Goal: Information Seeking & Learning: Learn about a topic

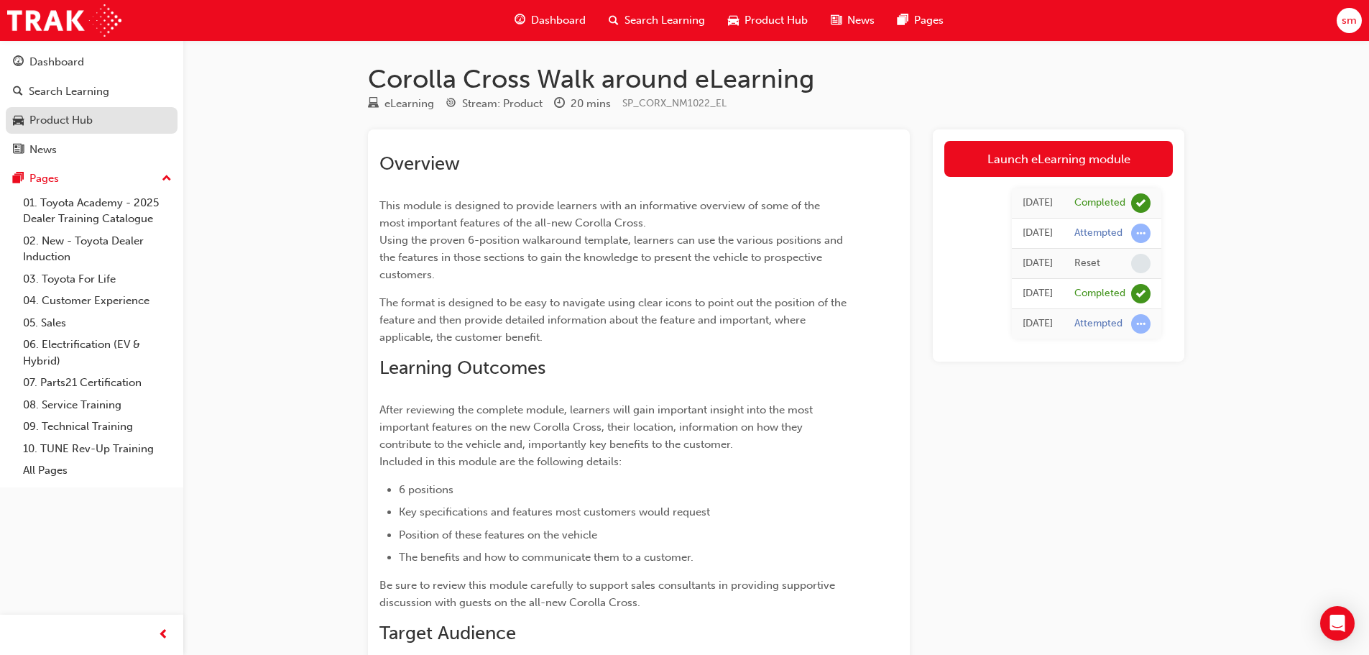
drag, startPoint x: 50, startPoint y: 91, endPoint x: 99, endPoint y: 119, distance: 56.3
click at [50, 91] on div "Search Learning" at bounding box center [69, 91] width 80 height 17
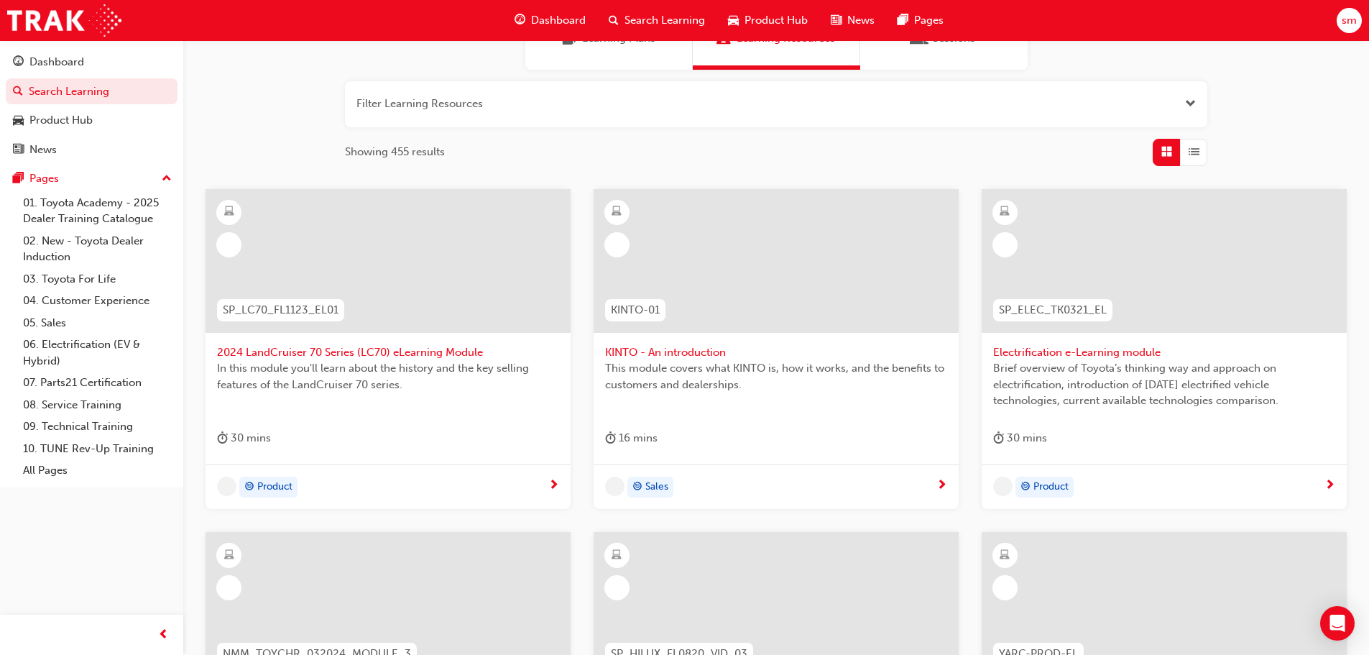
scroll to position [216, 0]
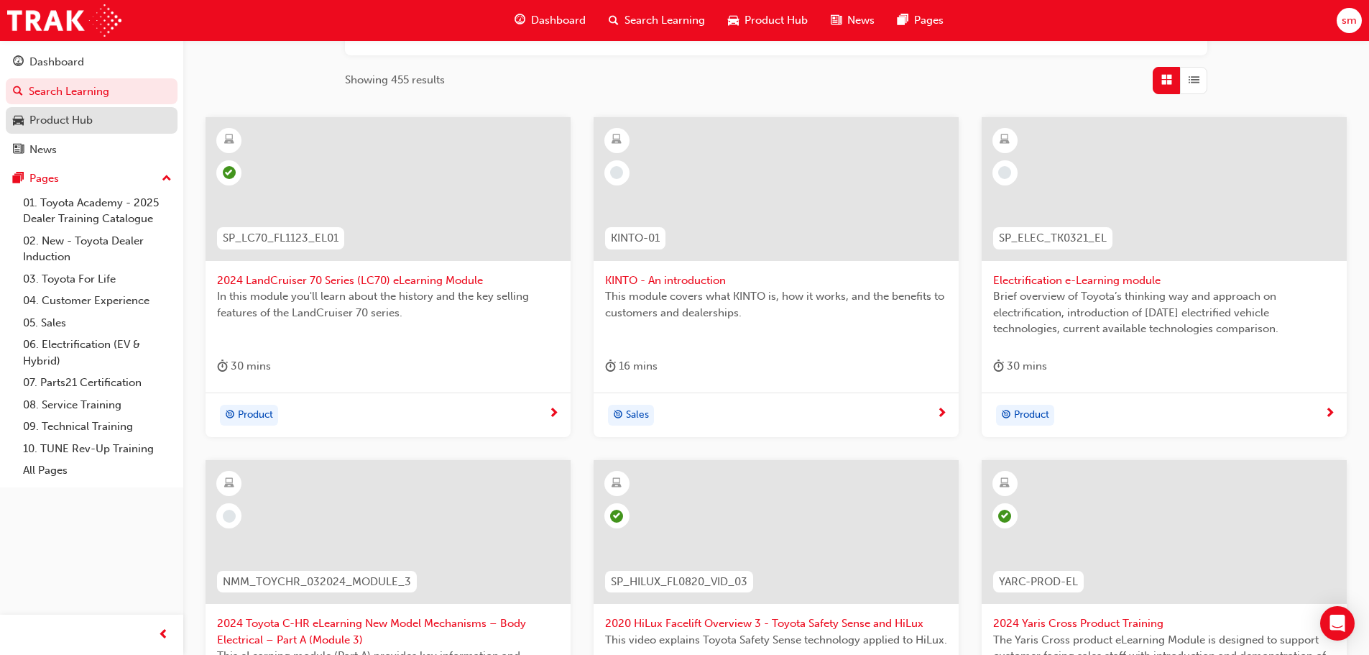
click at [80, 118] on div "Product Hub" at bounding box center [60, 120] width 63 height 17
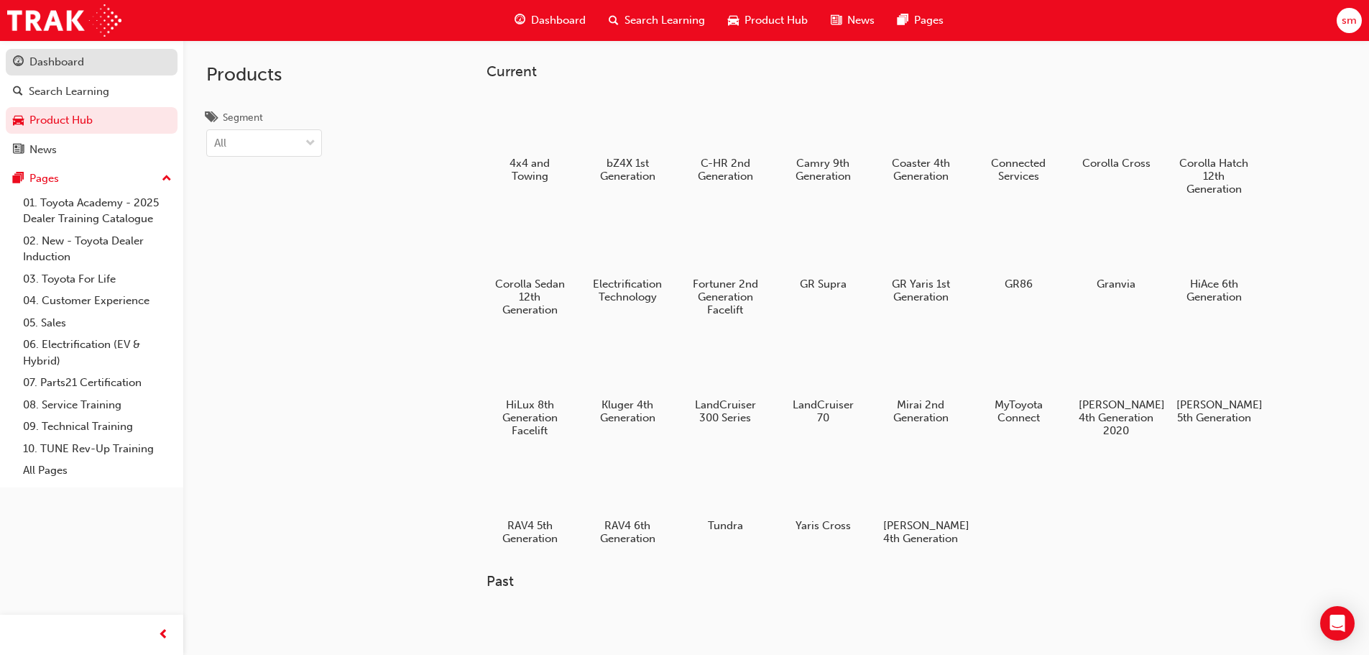
click at [70, 65] on div "Dashboard" at bounding box center [56, 62] width 55 height 17
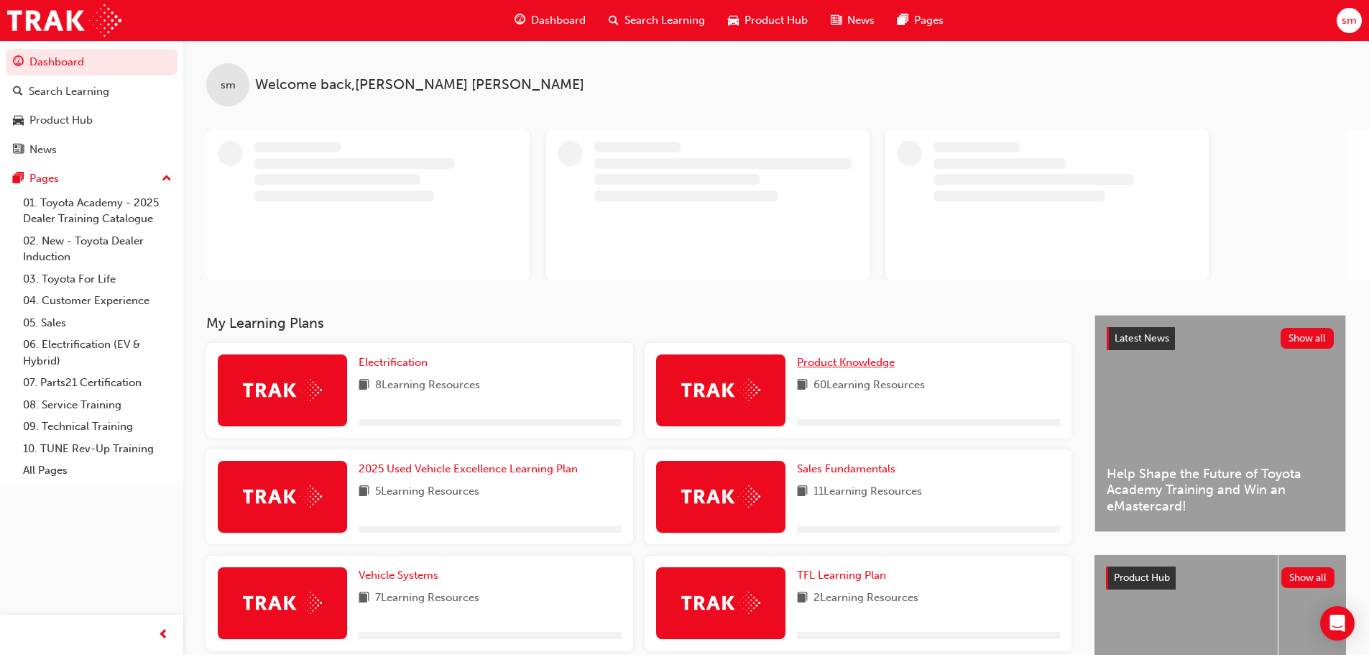
click at [859, 366] on span "Product Knowledge" at bounding box center [846, 362] width 98 height 13
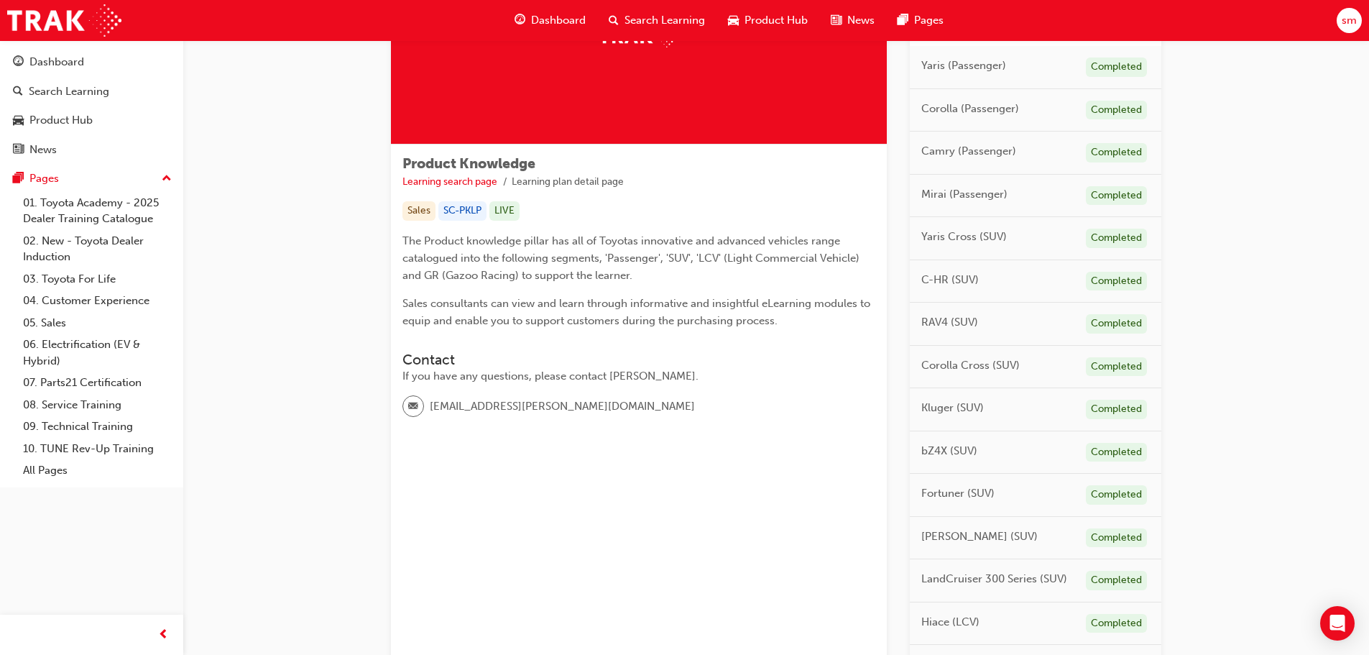
scroll to position [123, 0]
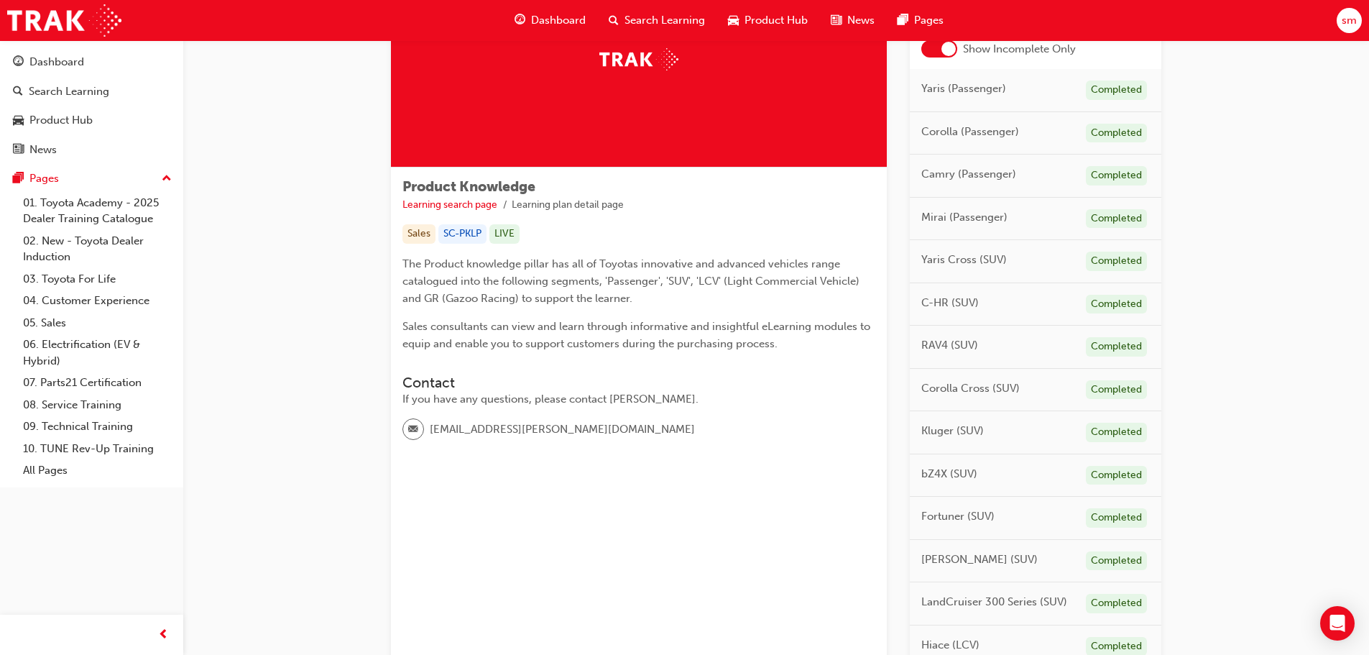
click at [1112, 348] on div "Completed" at bounding box center [1116, 346] width 61 height 19
click at [945, 343] on span "RAV4 (SUV)" at bounding box center [949, 345] width 57 height 17
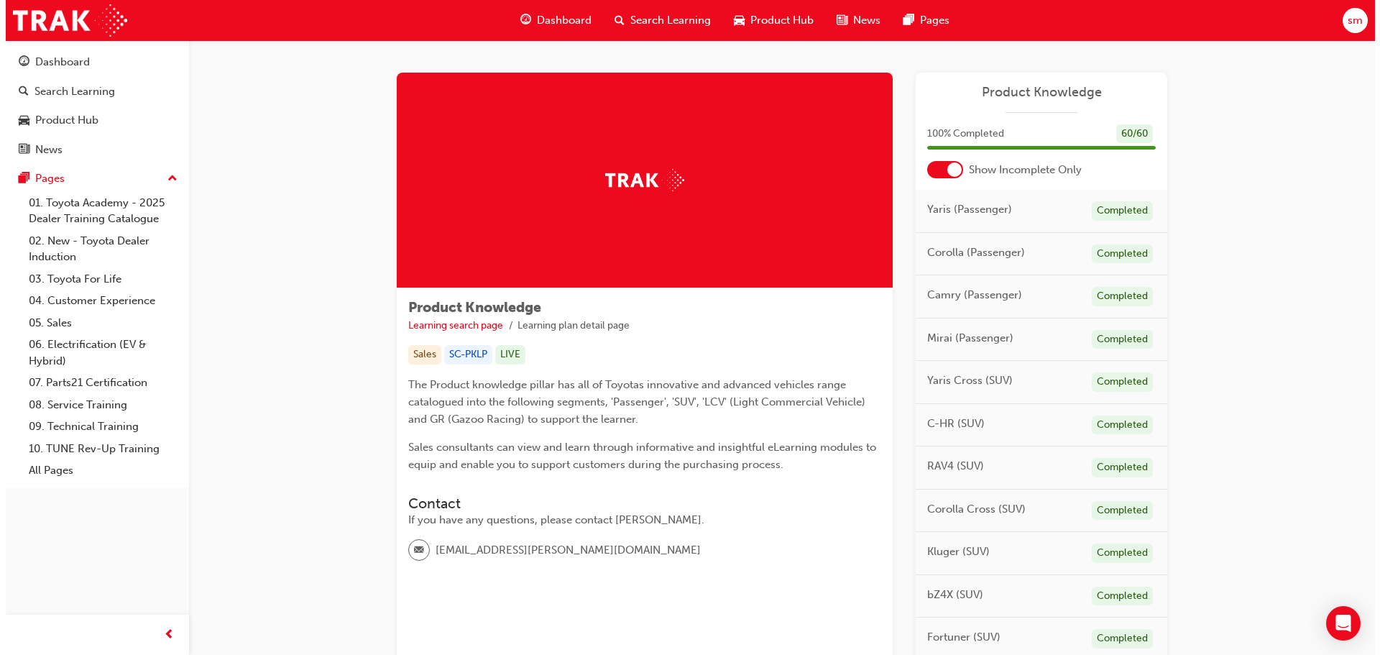
scroll to position [0, 0]
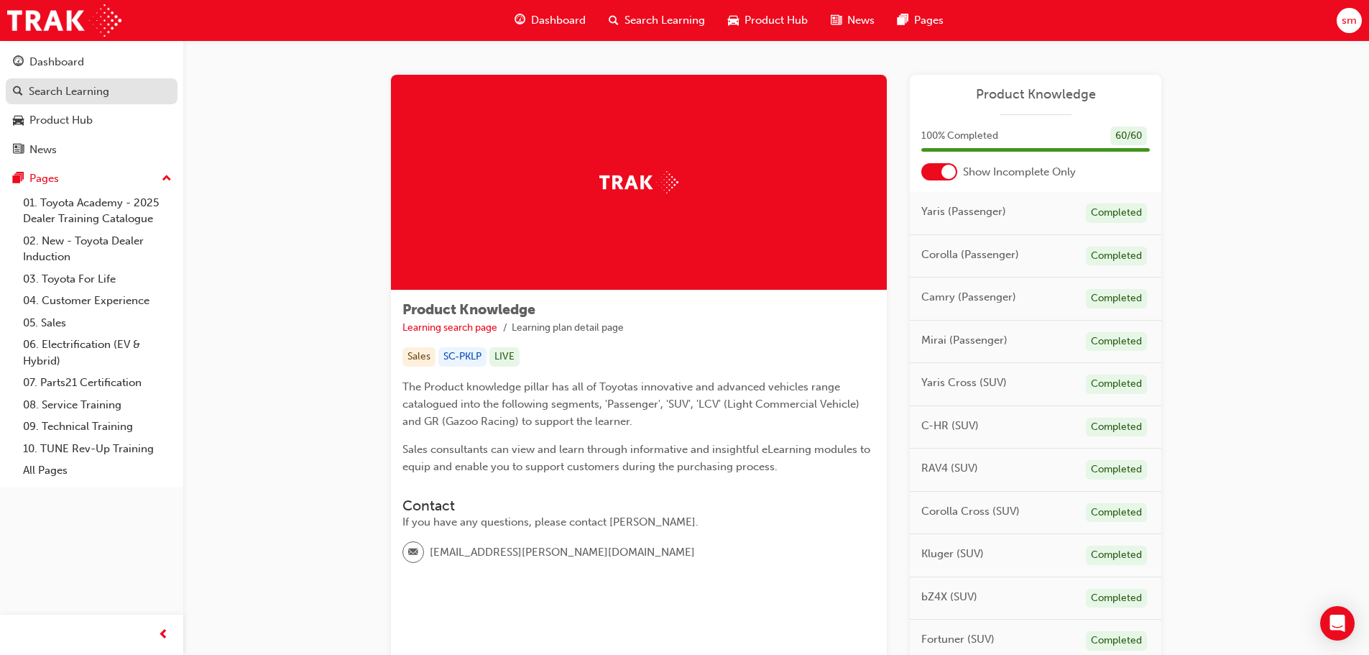
drag, startPoint x: 94, startPoint y: 93, endPoint x: 104, endPoint y: 96, distance: 10.5
click at [94, 93] on div "Search Learning" at bounding box center [69, 91] width 80 height 17
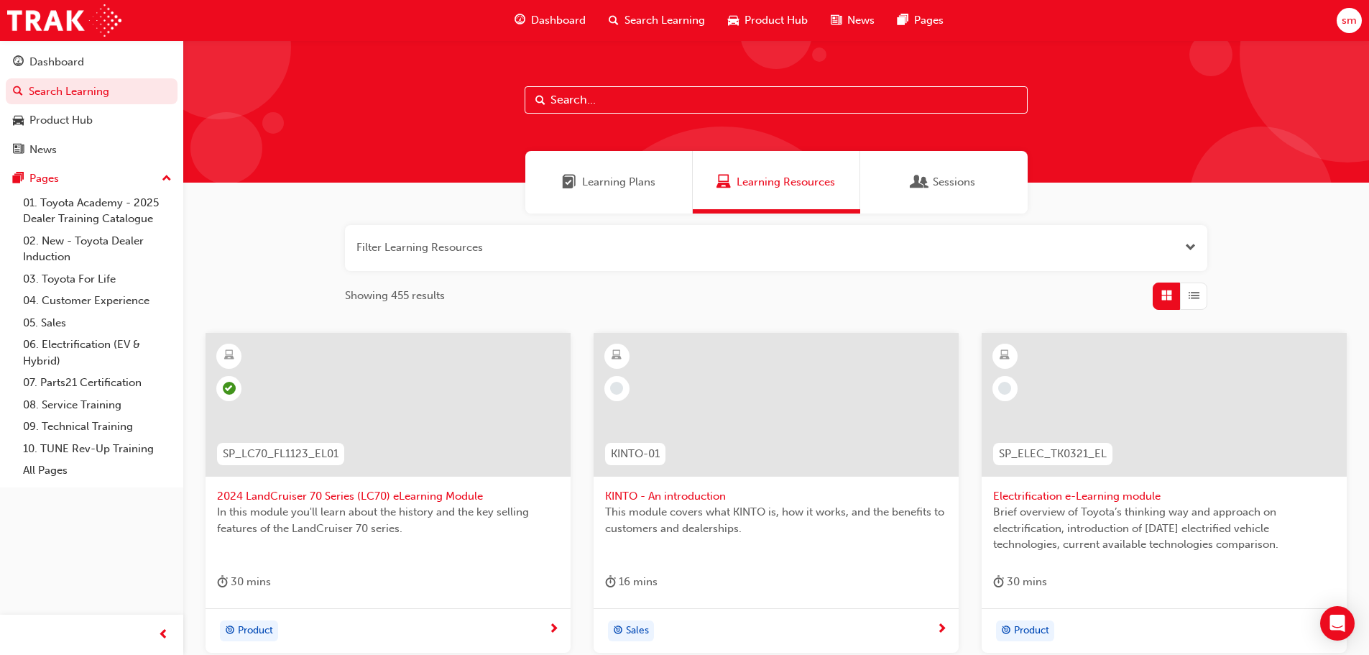
drag, startPoint x: 578, startPoint y: 102, endPoint x: 571, endPoint y: 121, distance: 20.4
click at [578, 103] on input "text" at bounding box center [776, 99] width 503 height 27
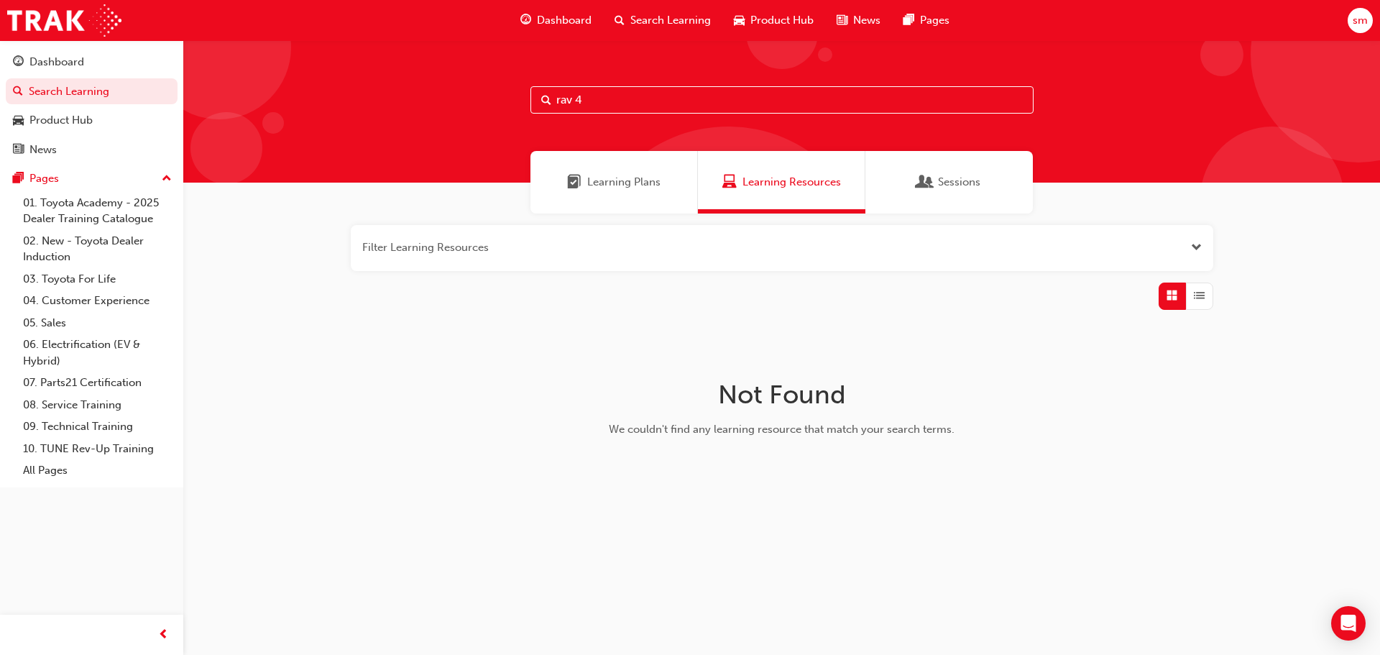
click at [600, 101] on input "rav 4" at bounding box center [781, 99] width 503 height 27
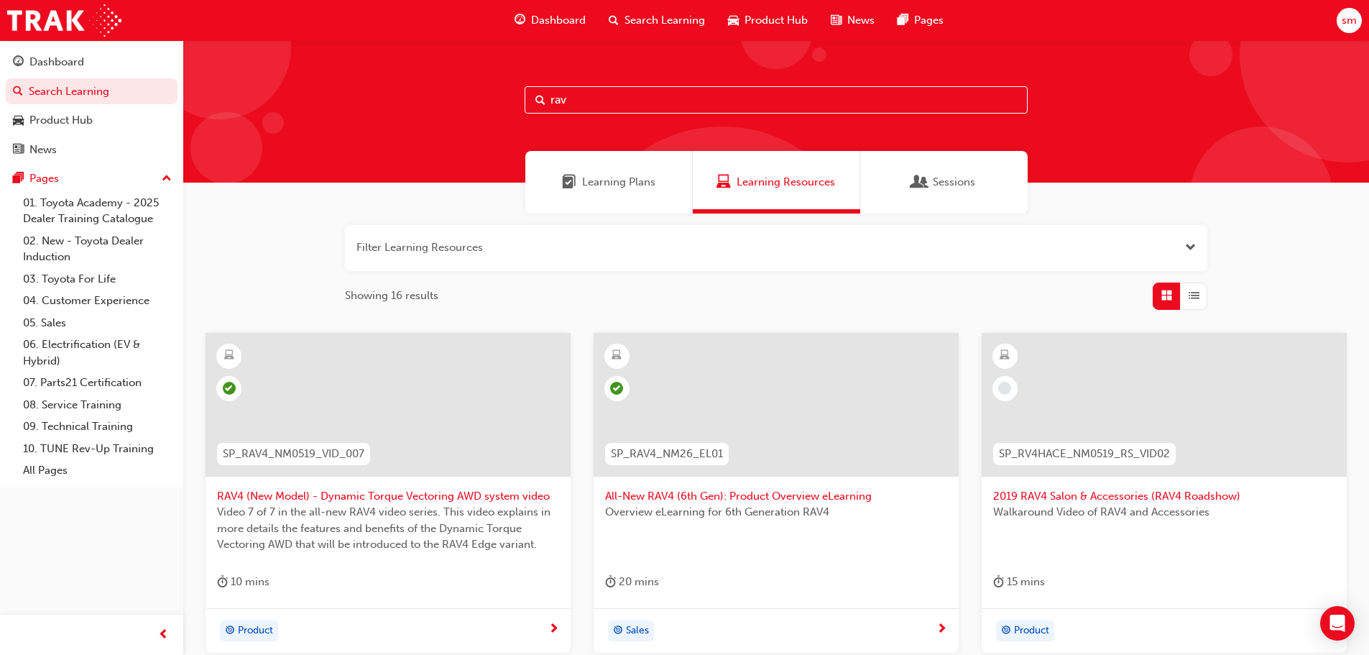
type input "rav"
click at [702, 495] on span "All-New RAV4 (6th Gen): Product Overview eLearning" at bounding box center [776, 496] width 342 height 17
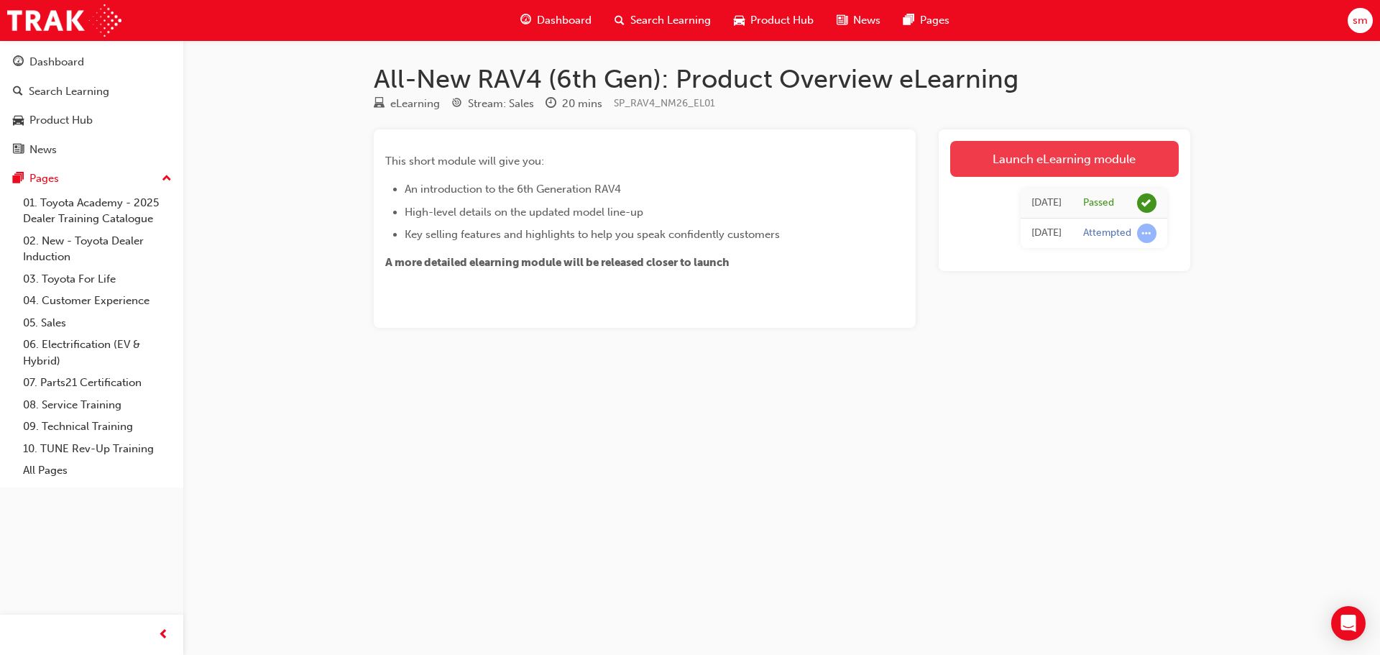
click at [1055, 161] on link "Launch eLearning module" at bounding box center [1064, 159] width 228 height 36
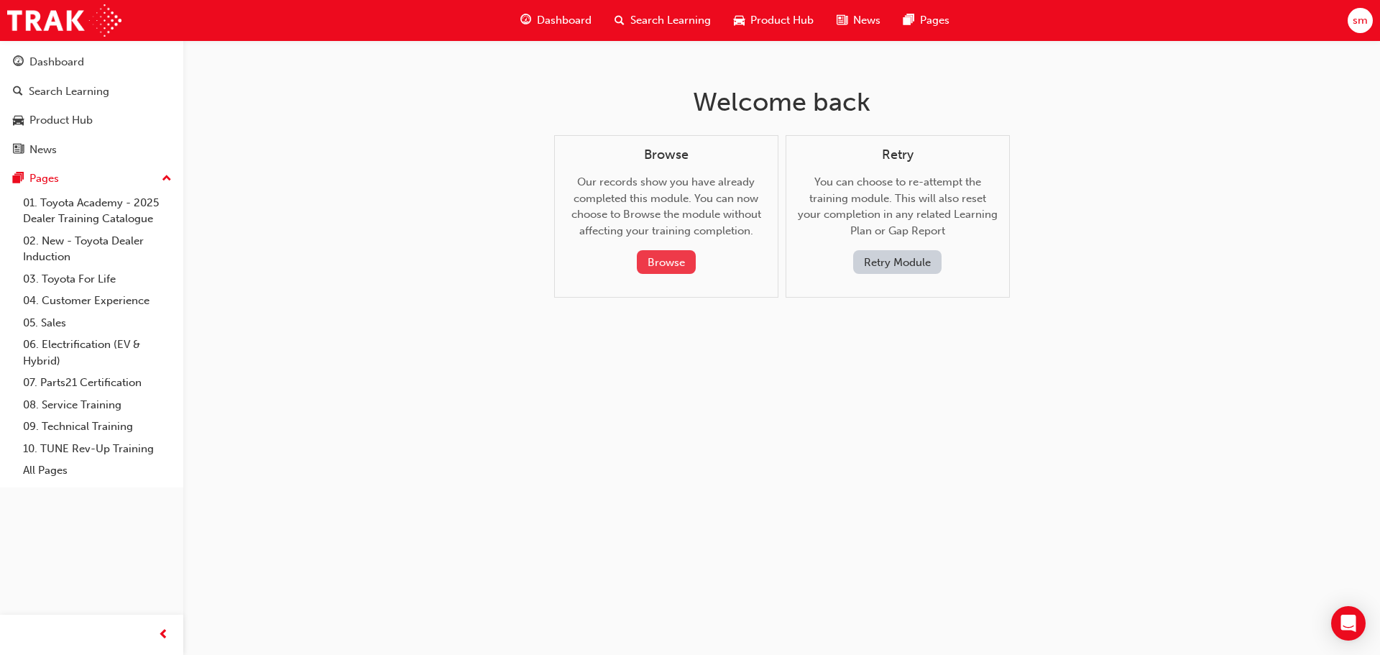
click at [668, 258] on button "Browse" at bounding box center [666, 262] width 59 height 24
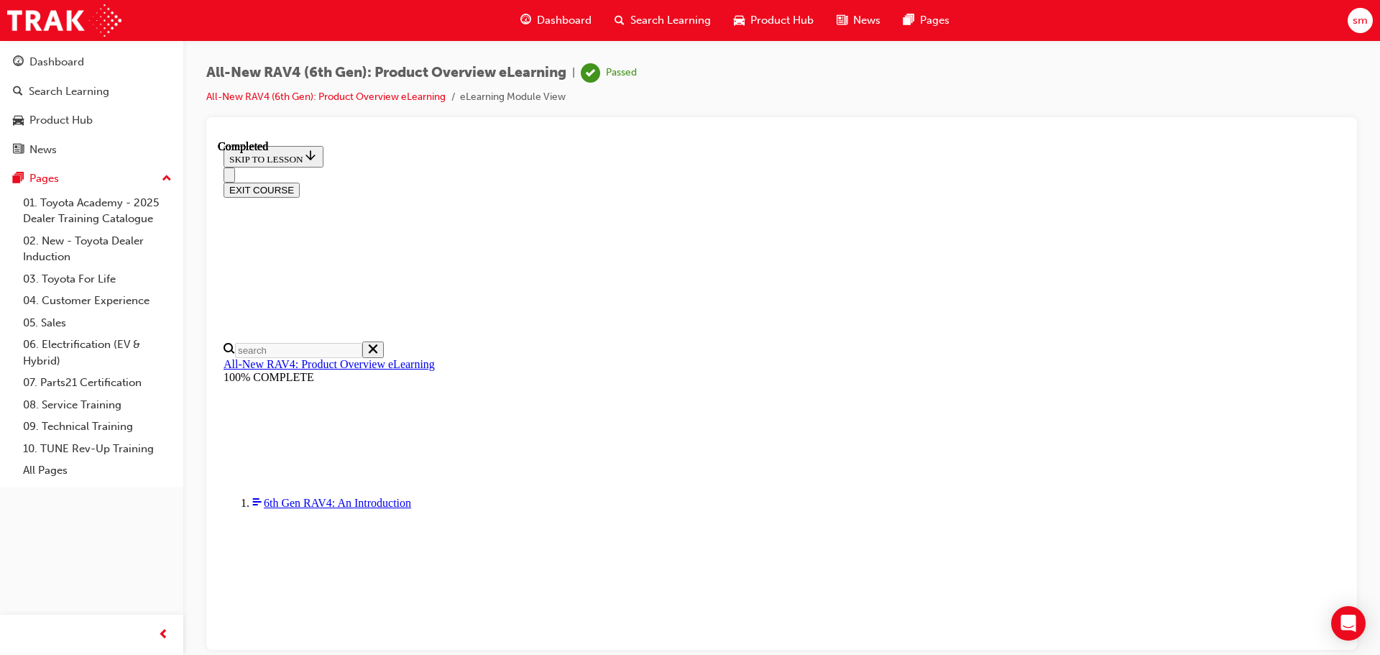
scroll to position [45, 0]
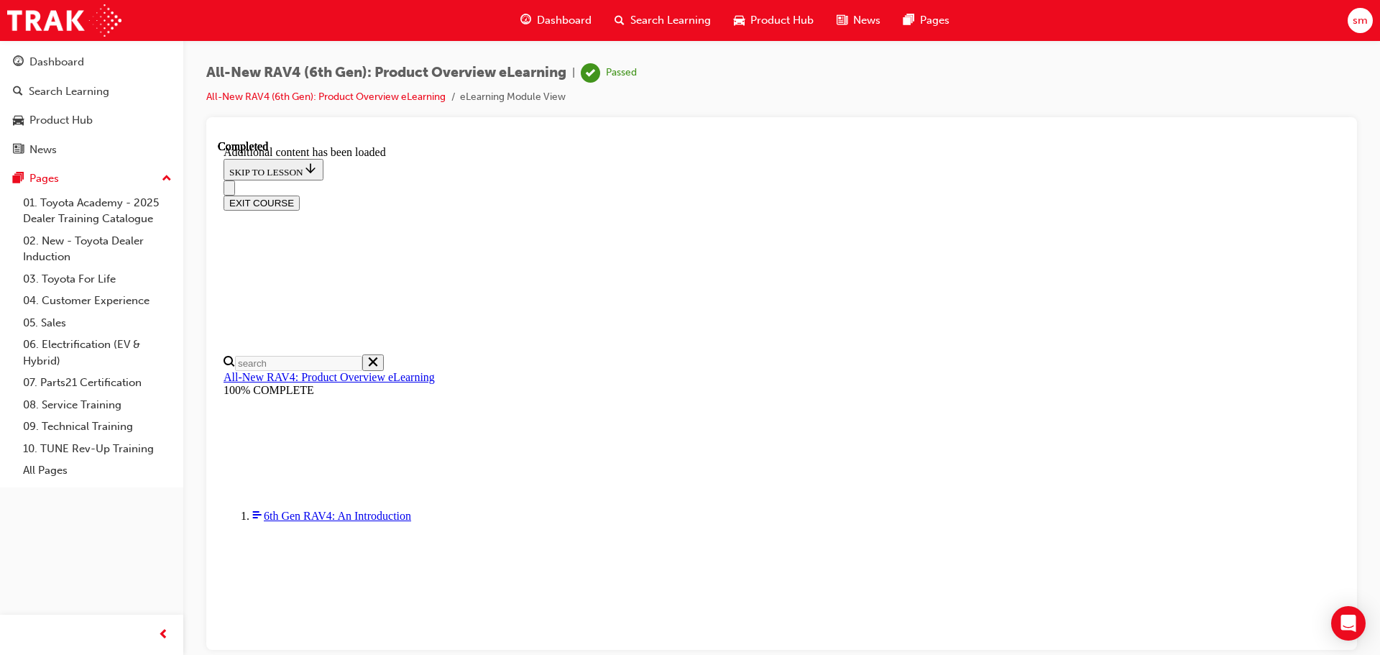
scroll to position [575, 0]
